Goal: Transaction & Acquisition: Purchase product/service

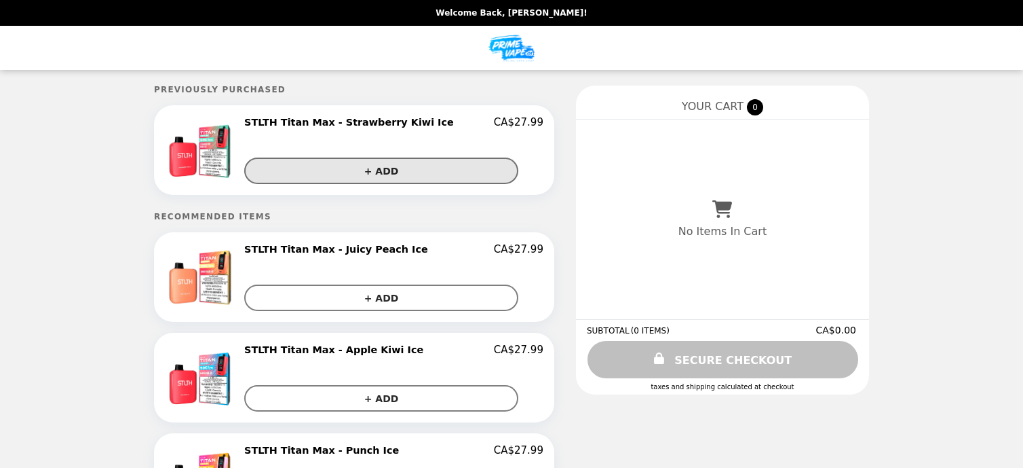
click at [354, 173] on button "+ ADD" at bounding box center [381, 170] width 274 height 26
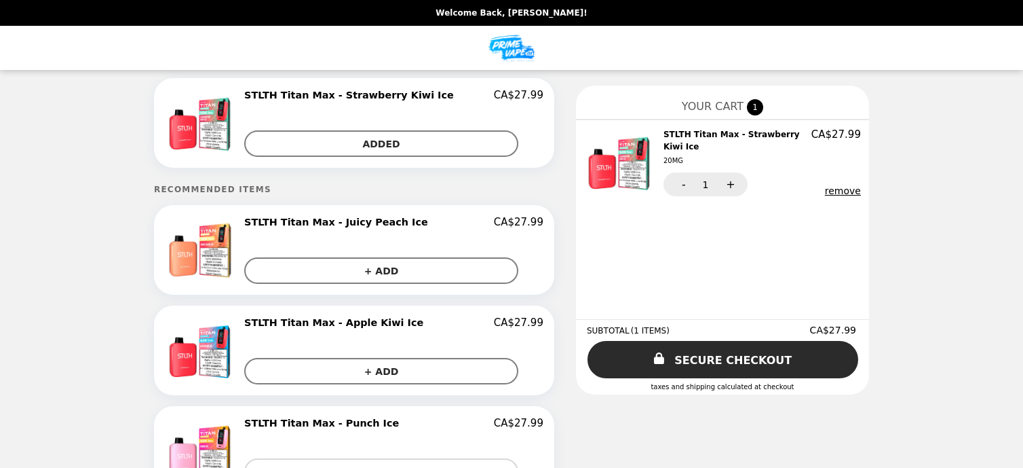
scroll to position [29, 0]
click at [797, 191] on div "remove" at bounding box center [804, 190] width 113 height 11
click at [825, 191] on button "remove" at bounding box center [843, 190] width 36 height 11
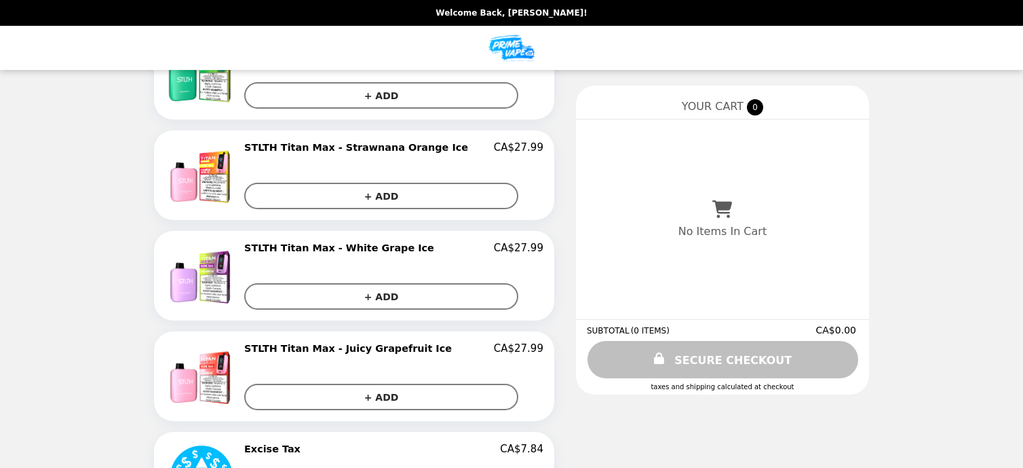
scroll to position [615, 0]
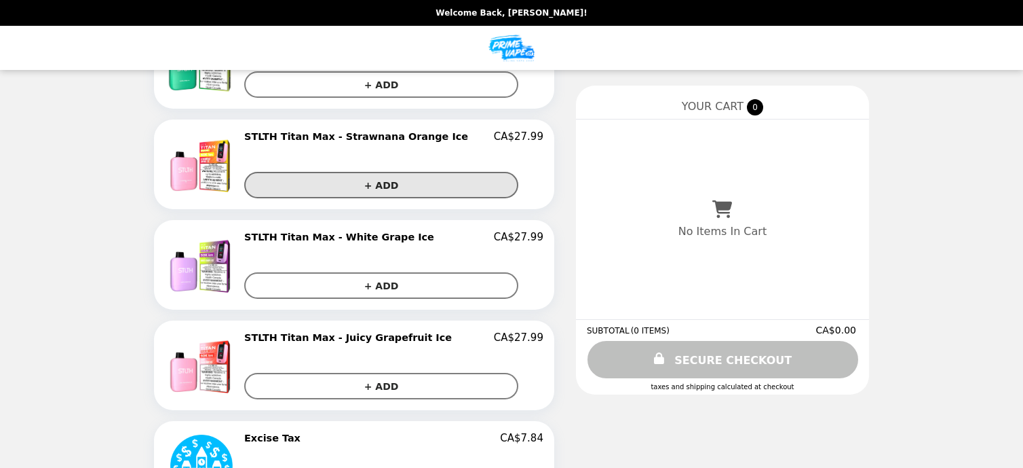
click at [356, 182] on button "+ ADD" at bounding box center [381, 185] width 274 height 26
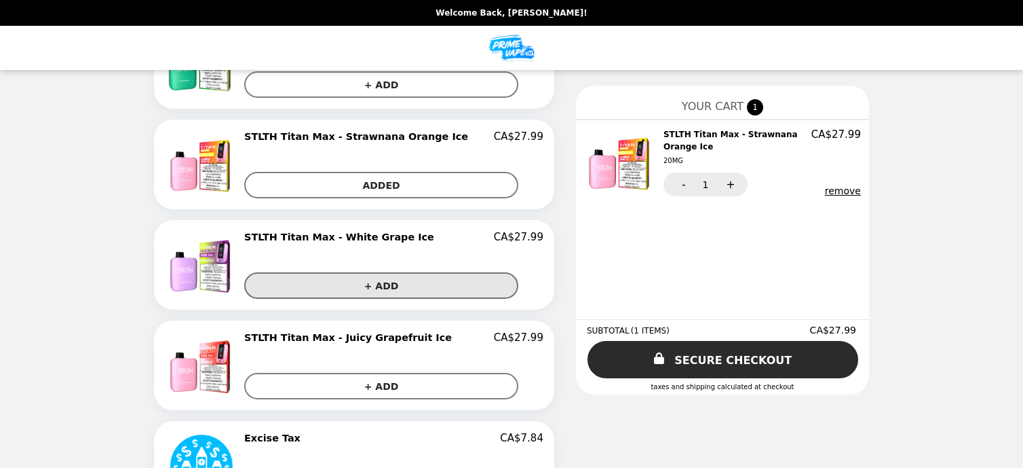
click at [361, 288] on button "+ ADD" at bounding box center [381, 285] width 274 height 26
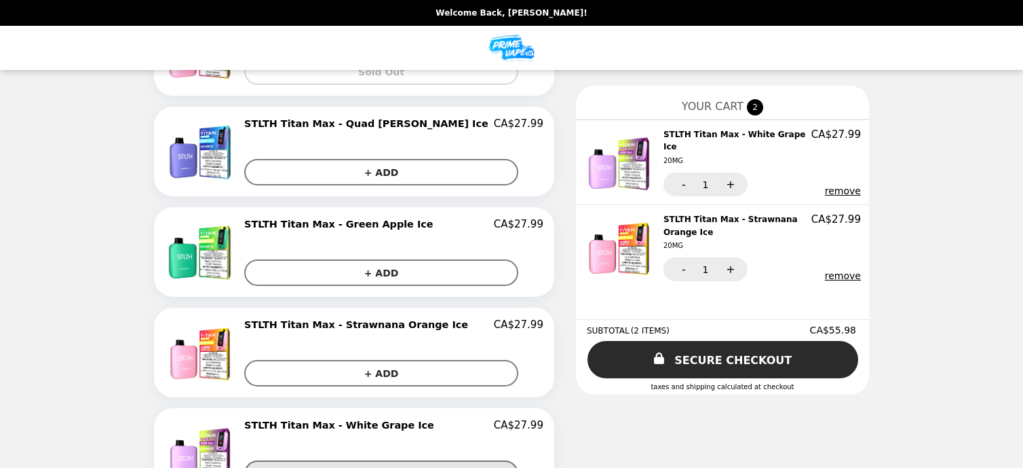
scroll to position [418, 0]
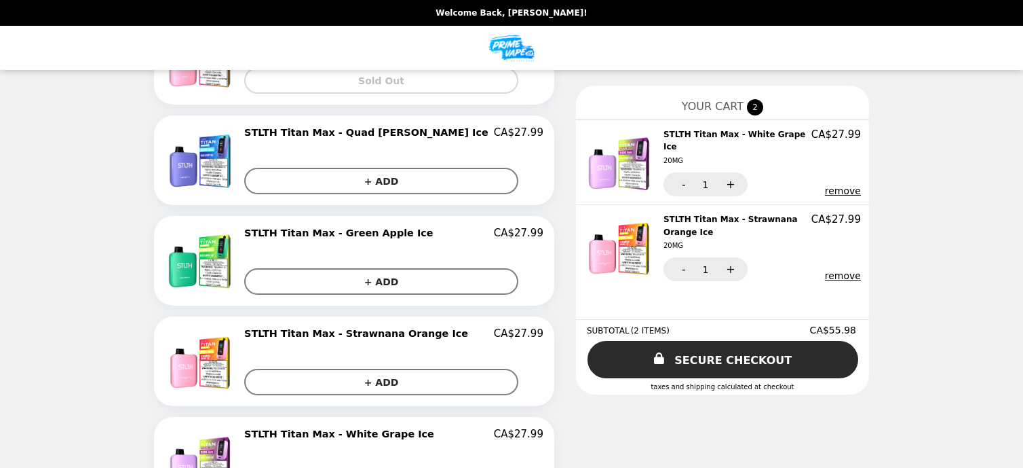
click at [511, 44] on img "Main" at bounding box center [512, 48] width 50 height 28
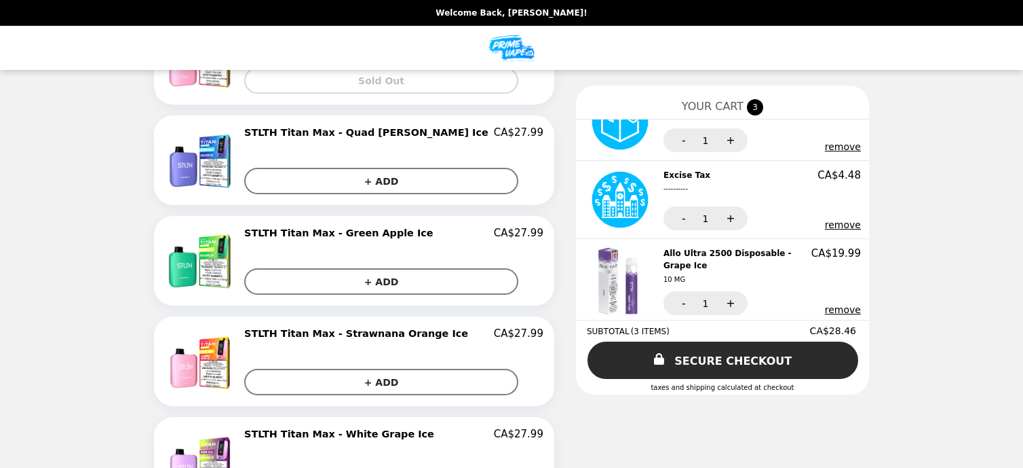
scroll to position [15, 0]
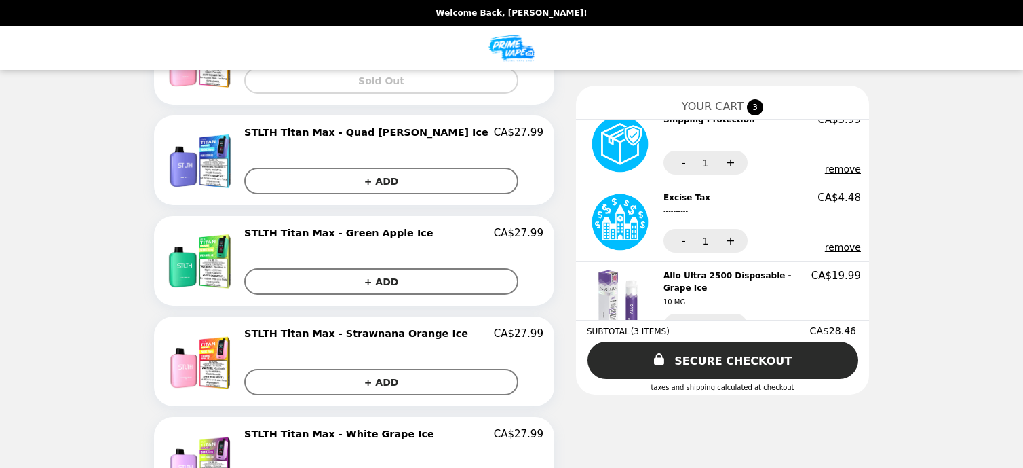
click at [825, 246] on button "remove" at bounding box center [843, 247] width 36 height 11
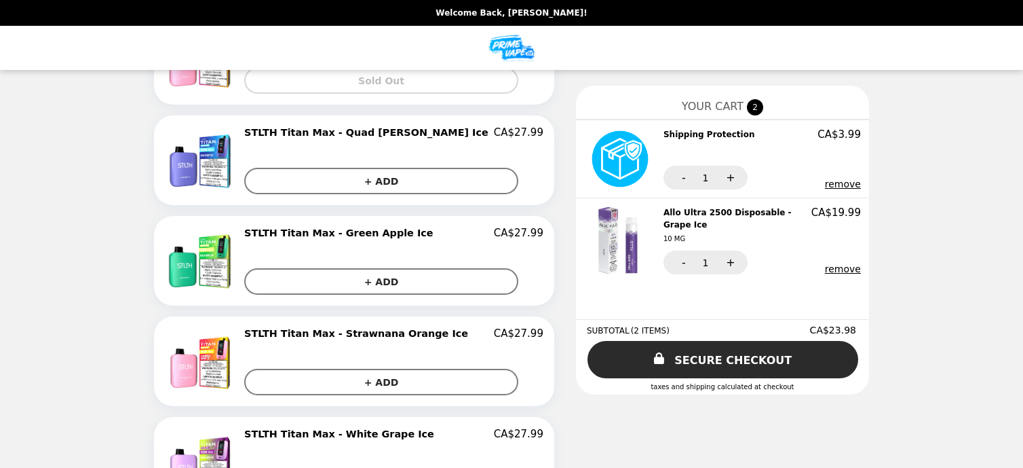
click at [825, 183] on button "remove" at bounding box center [843, 183] width 36 height 11
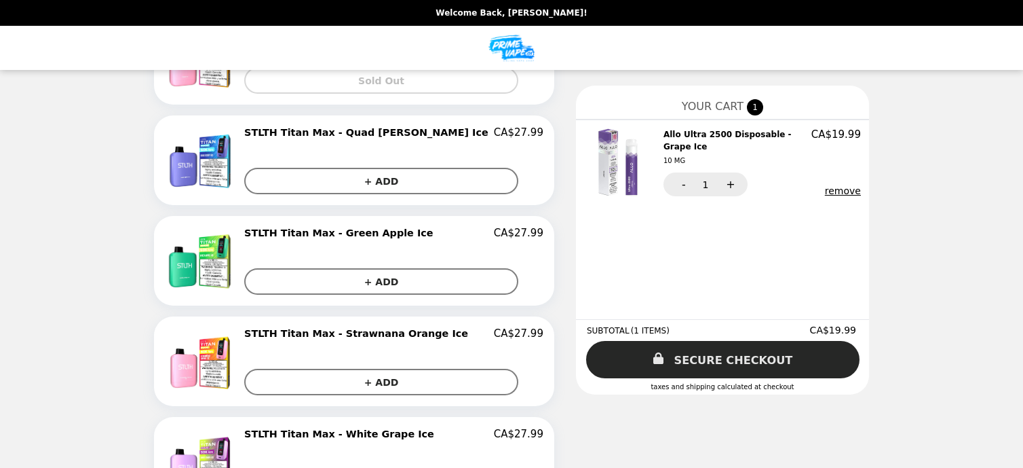
click at [645, 362] on link "SECURE CHECKOUT" at bounding box center [722, 359] width 273 height 37
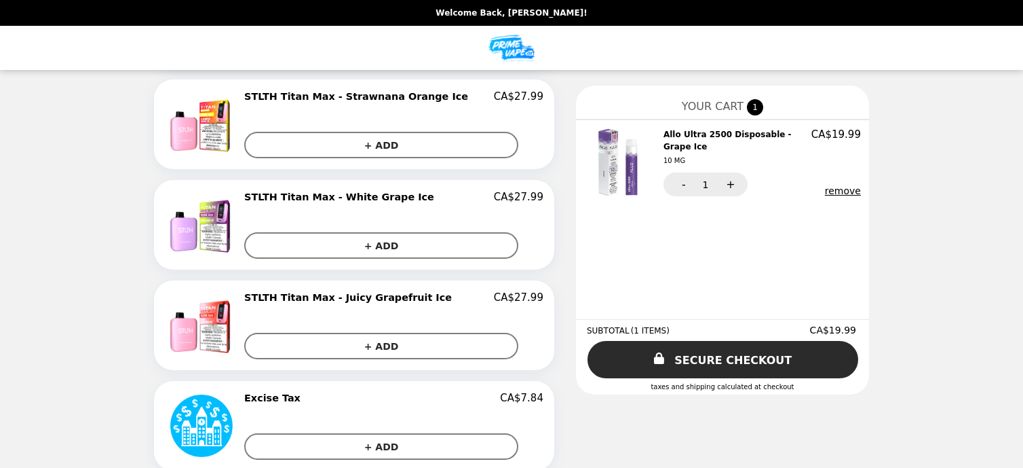
scroll to position [769, 0]
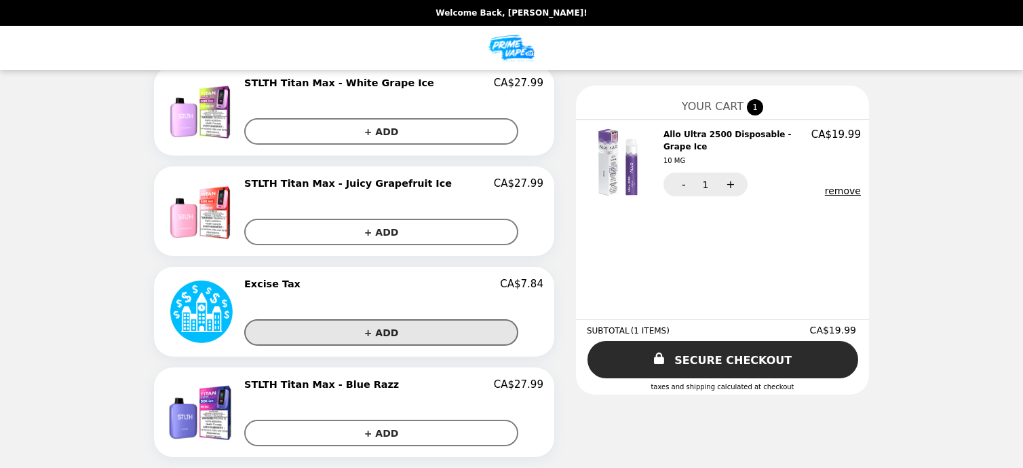
click at [382, 330] on button "+ ADD" at bounding box center [381, 332] width 274 height 26
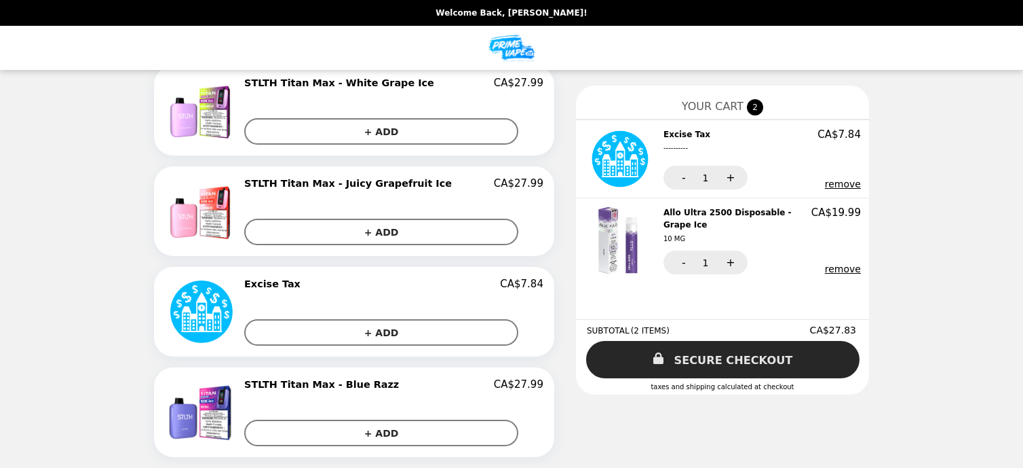
click at [707, 362] on link "SECURE CHECKOUT" at bounding box center [722, 359] width 273 height 37
